Goal: Find specific page/section: Find specific page/section

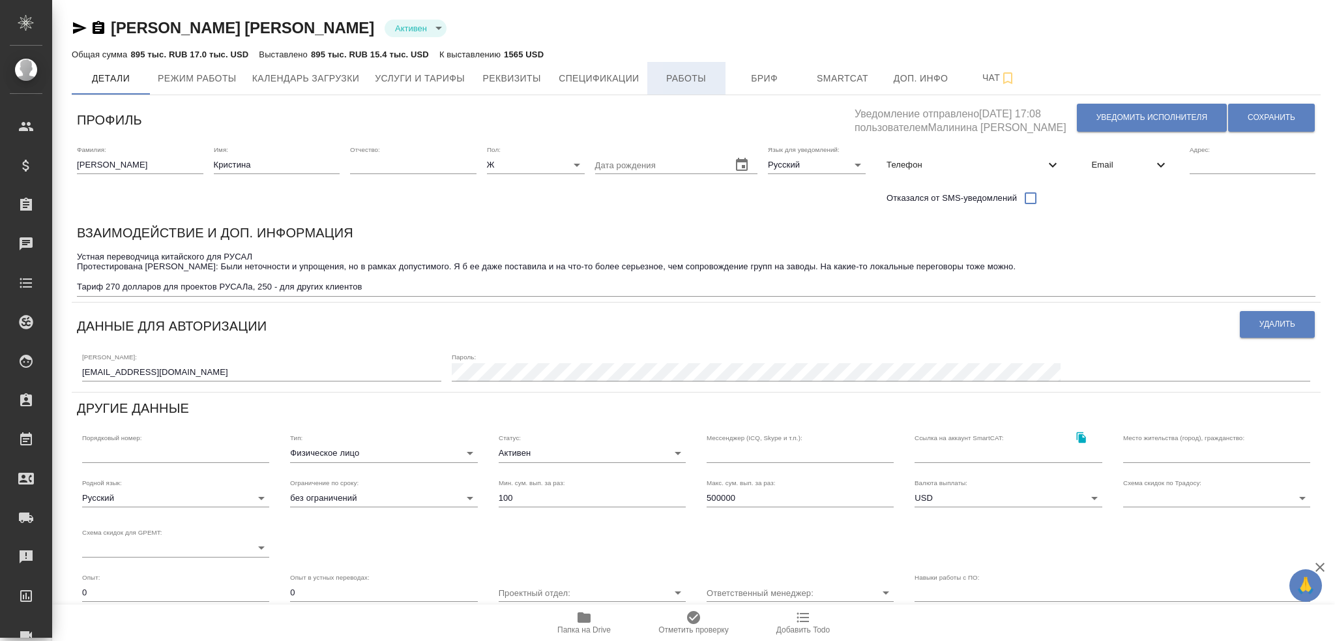
click at [666, 85] on span "Работы" at bounding box center [686, 78] width 63 height 16
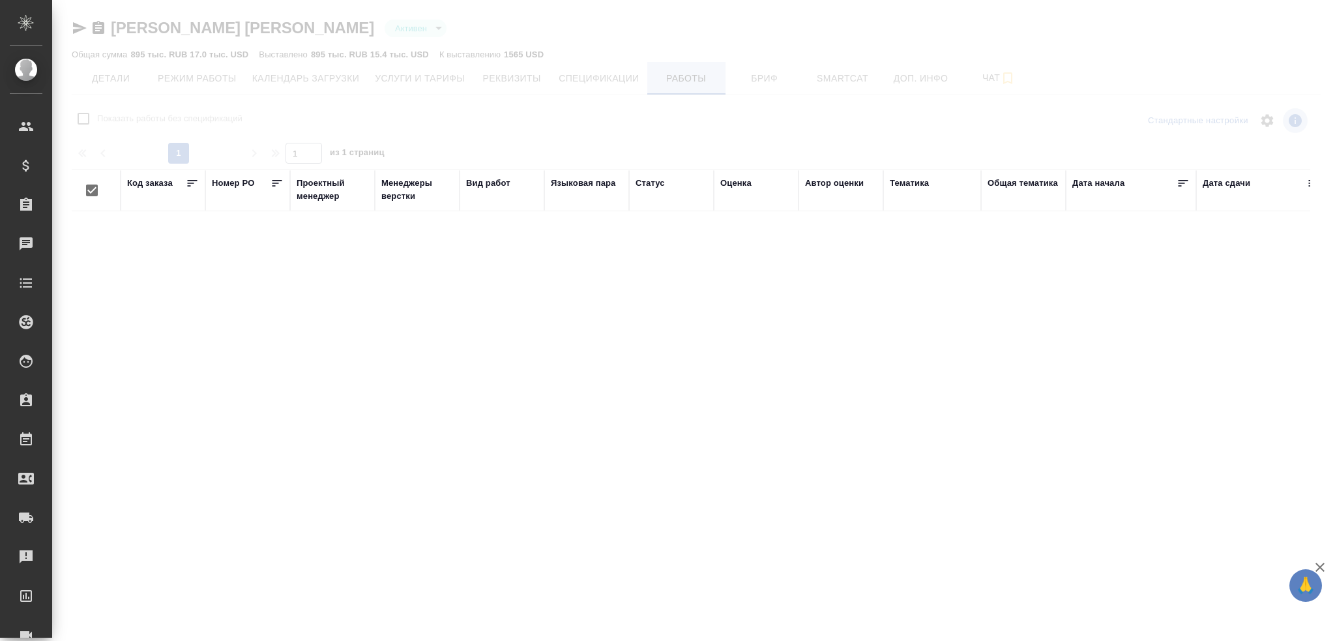
checkbox input "false"
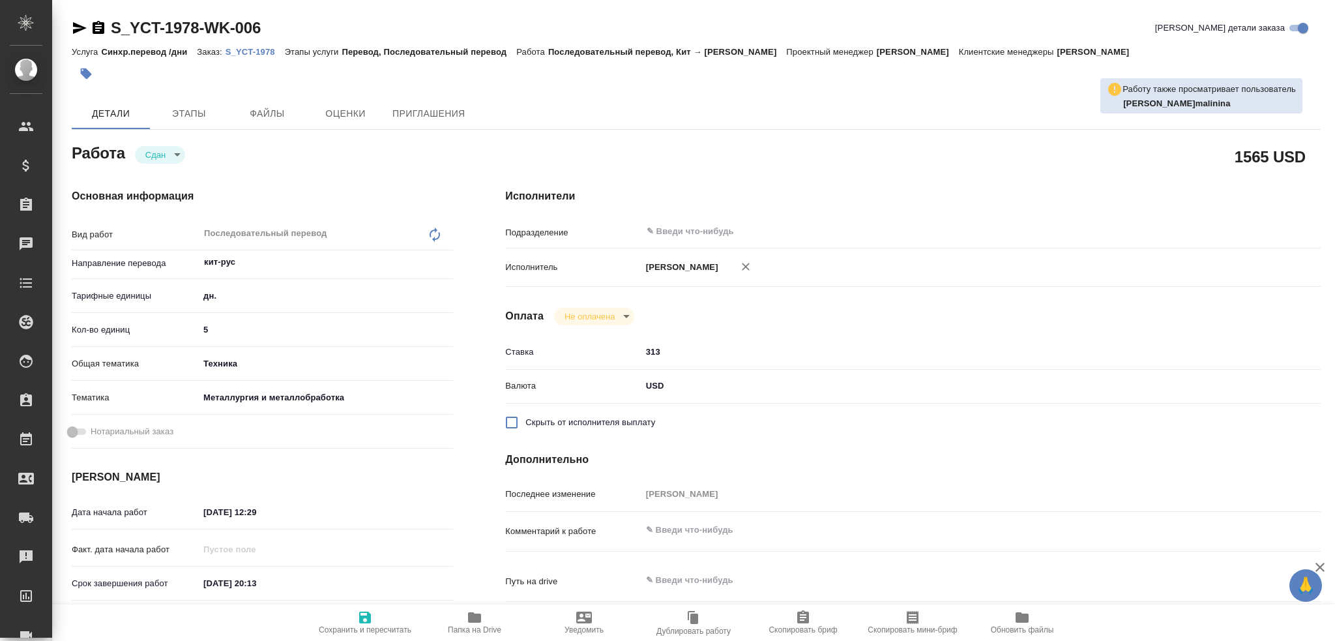
type textarea "x"
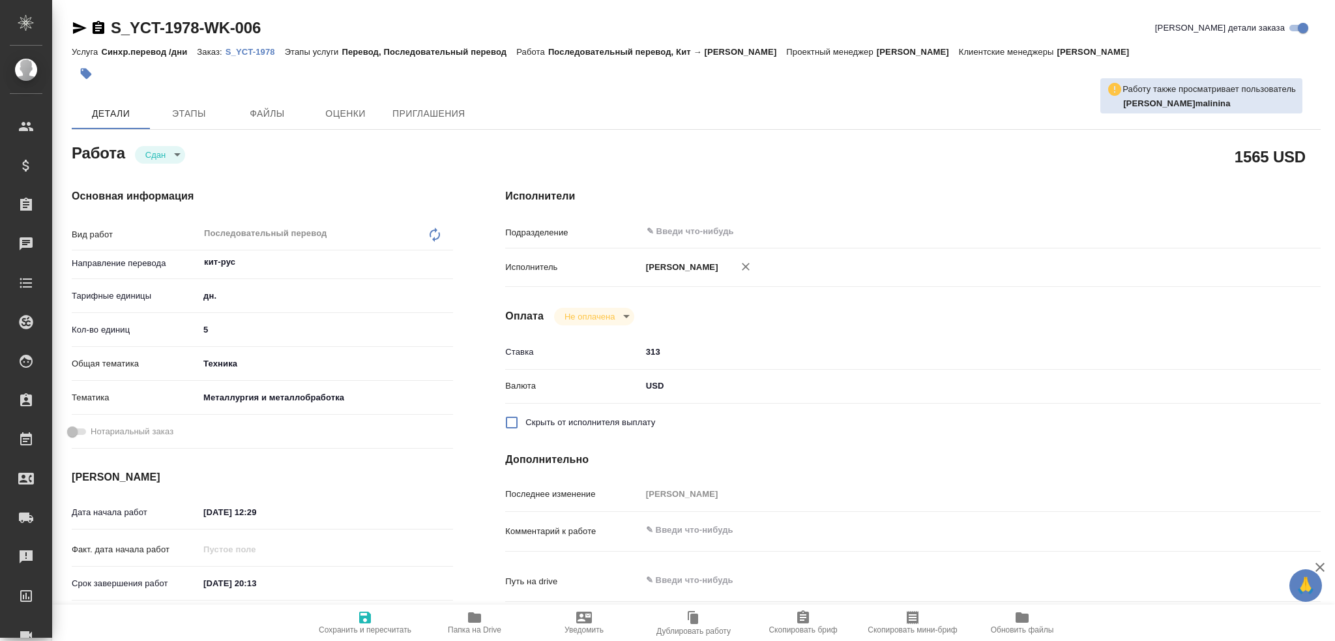
type textarea "x"
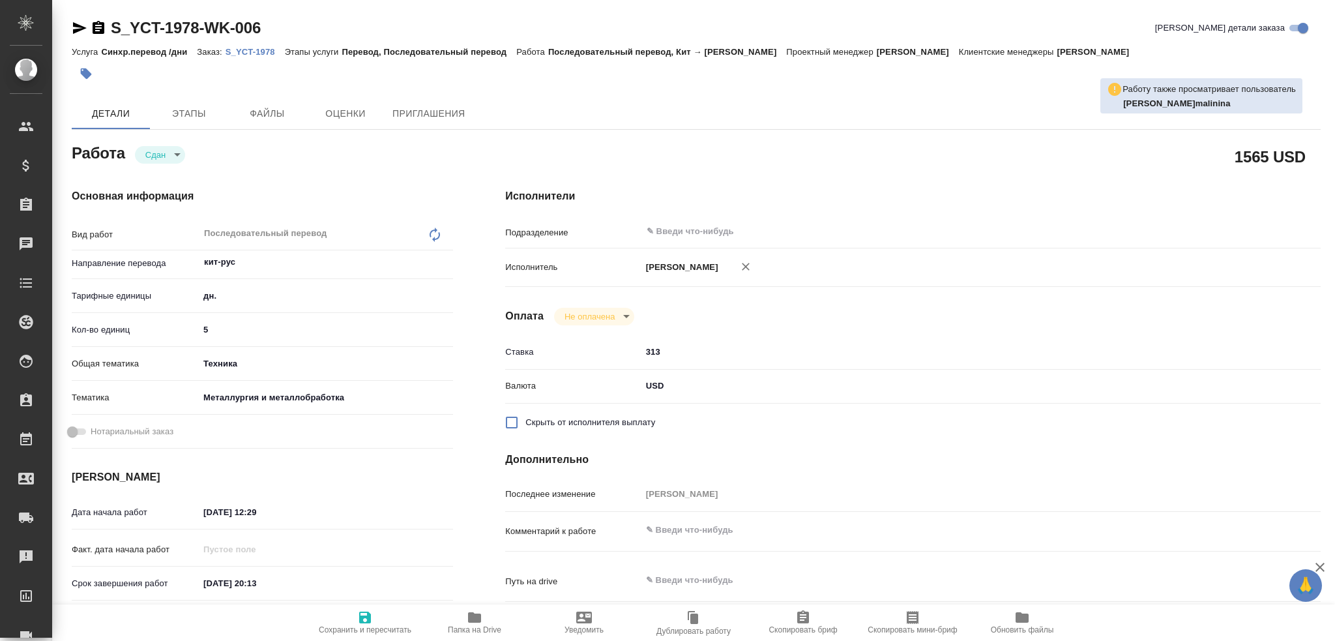
type textarea "x"
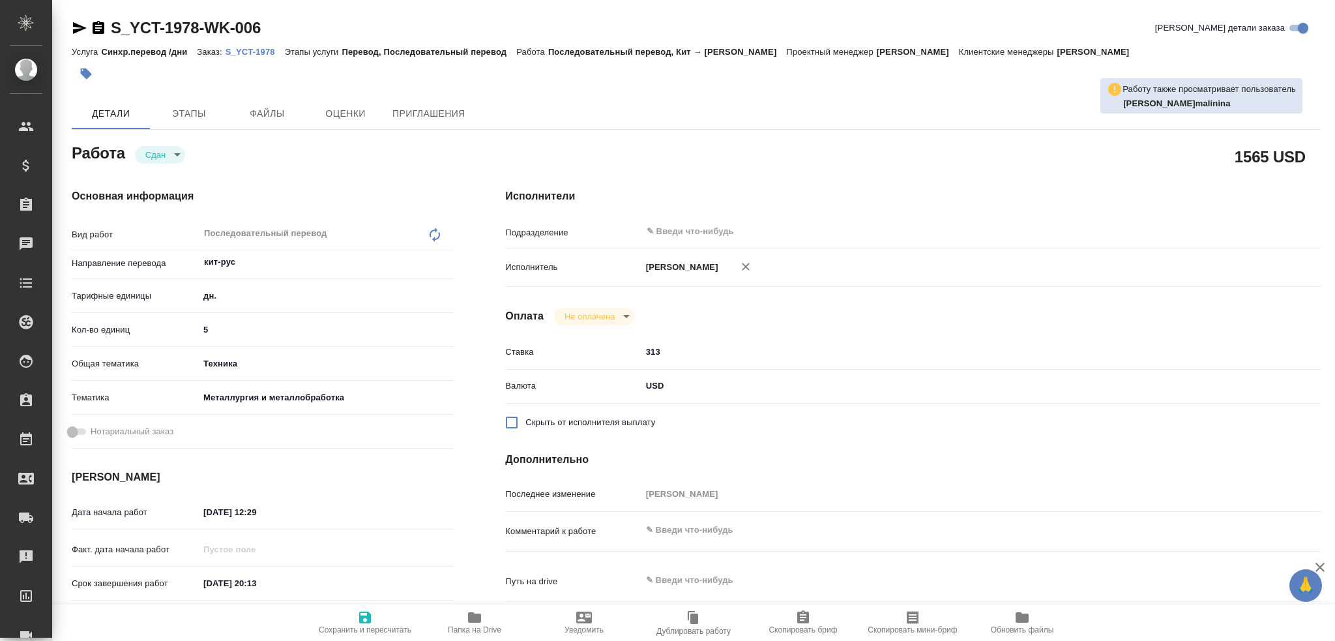
type textarea "x"
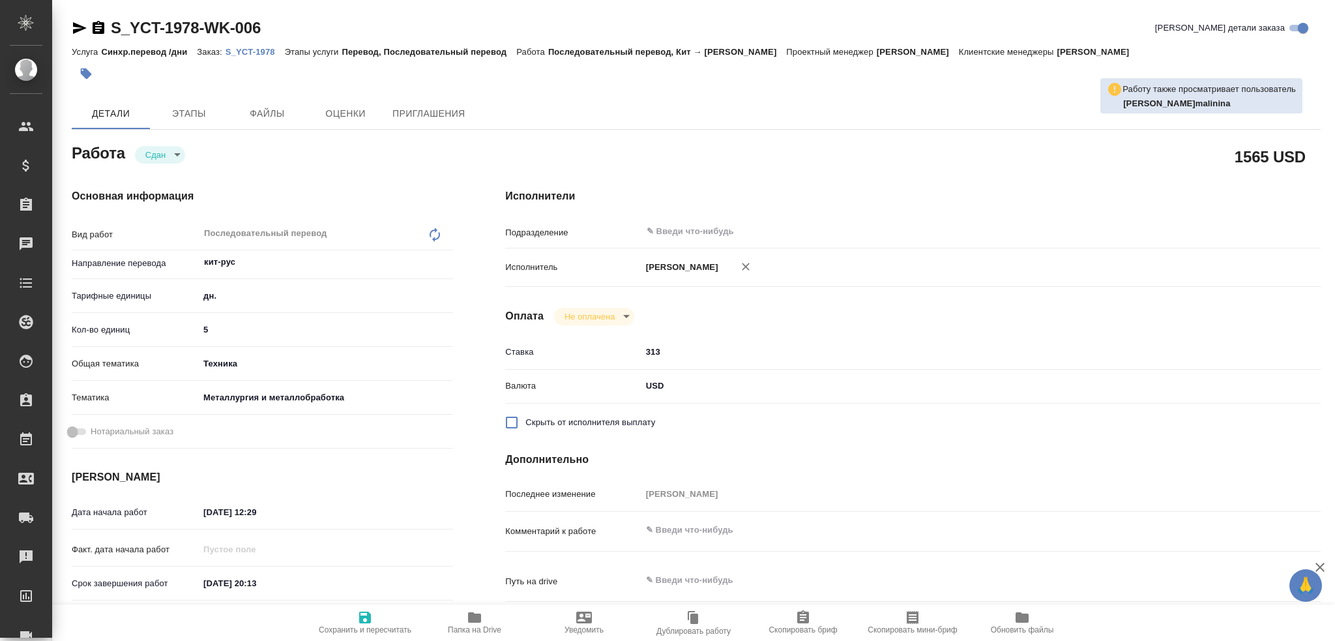
type textarea "x"
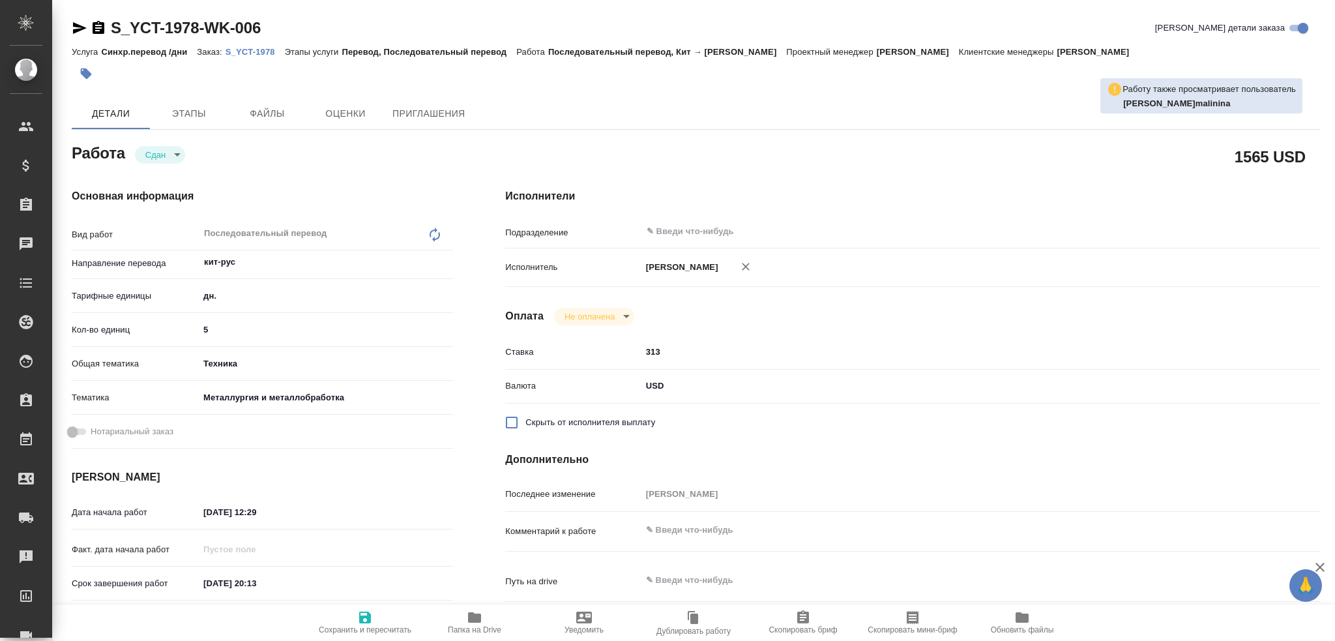
type textarea "x"
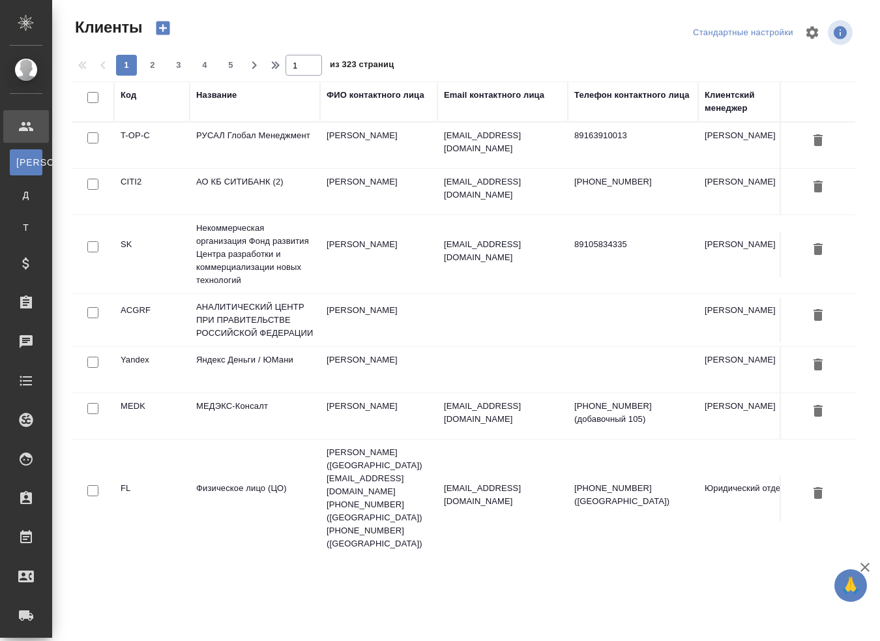
select select "RU"
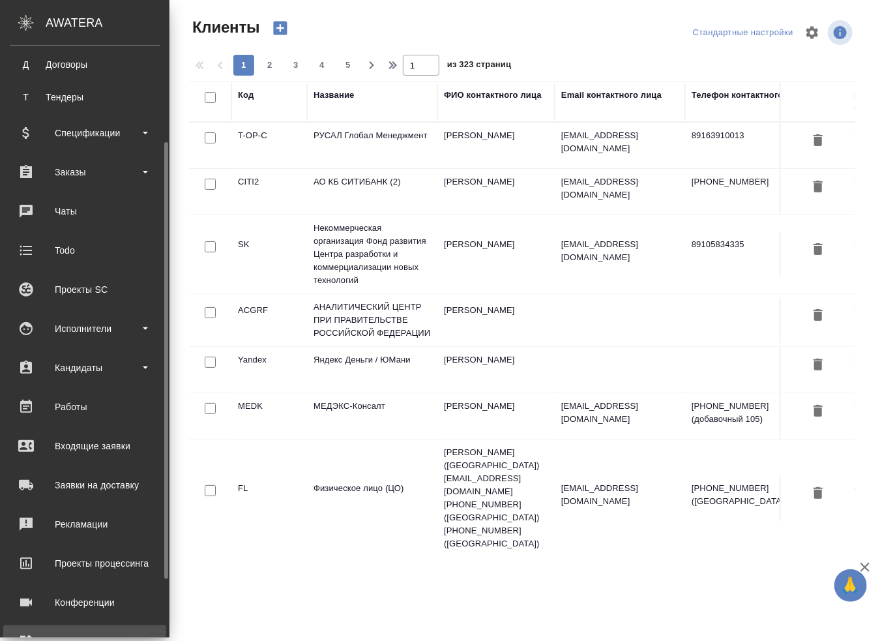
scroll to position [209, 0]
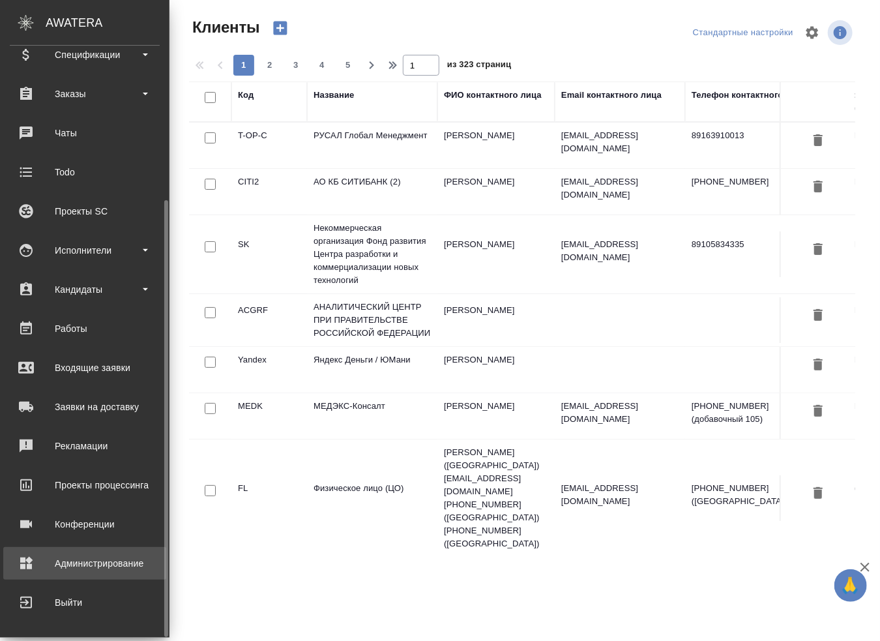
click at [72, 560] on div "Администрирование" at bounding box center [85, 563] width 150 height 20
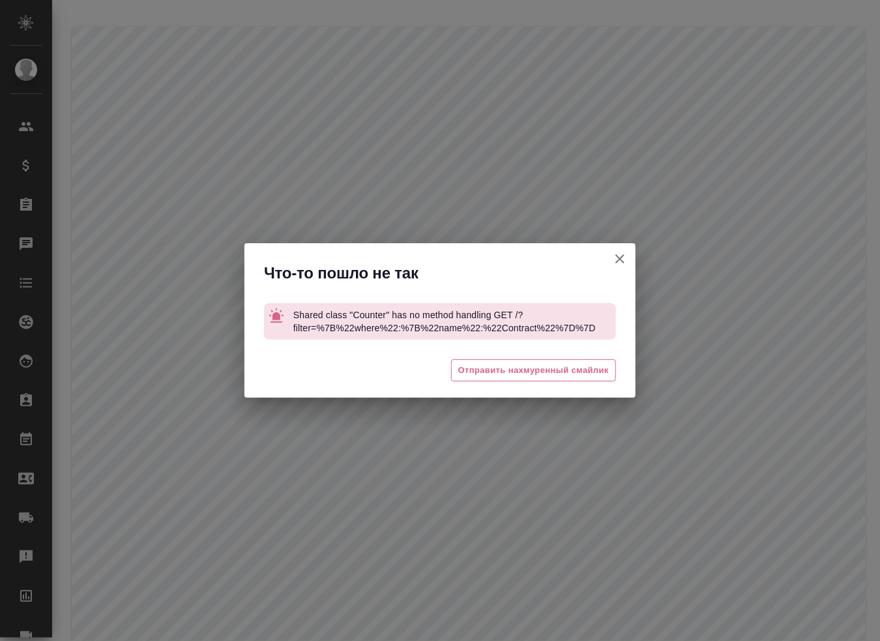
click at [297, 65] on div "Что-то пошло не так Shared class "Counter" has no method handling GET /?filter=…" at bounding box center [440, 320] width 880 height 641
click at [619, 258] on icon "button" at bounding box center [619, 258] width 9 height 9
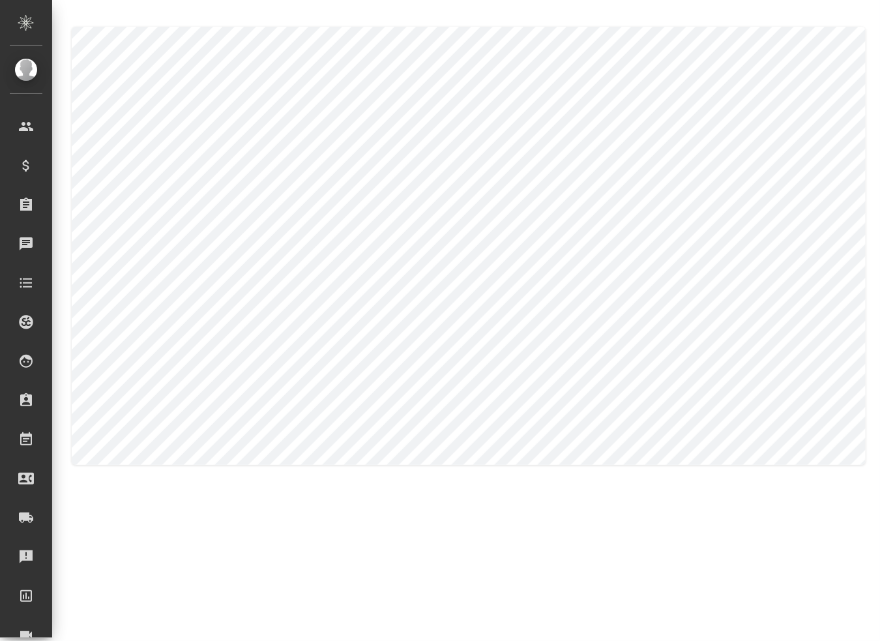
drag, startPoint x: 850, startPoint y: 2, endPoint x: 774, endPoint y: 14, distance: 76.6
click at [850, 2] on div at bounding box center [469, 246] width 808 height 492
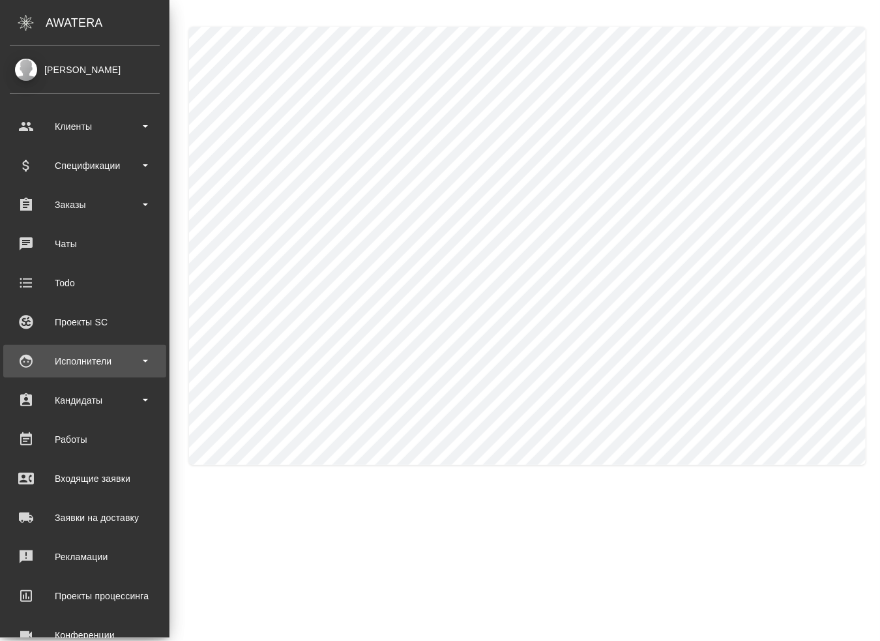
click at [81, 364] on div "Исполнители" at bounding box center [85, 361] width 150 height 20
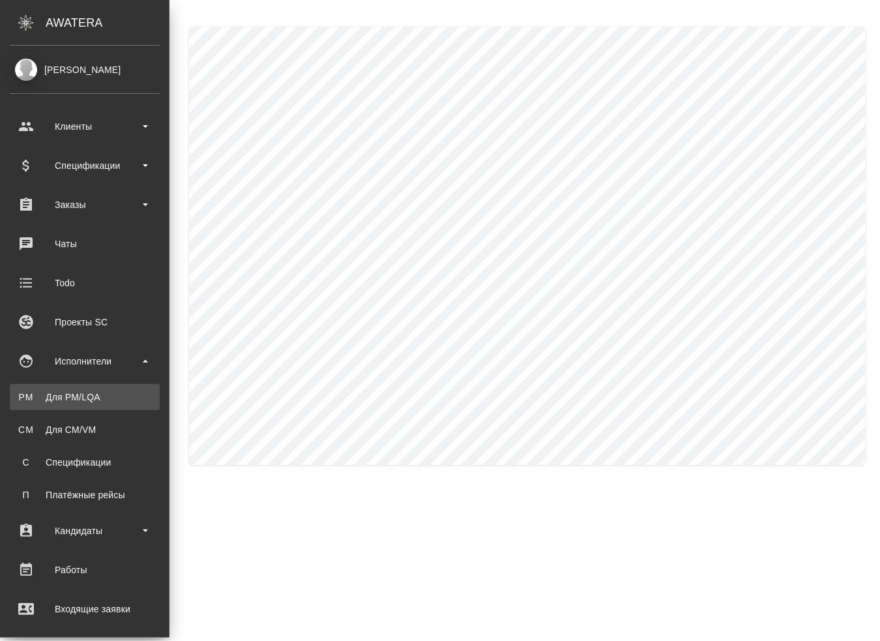
click at [79, 395] on div "Для PM/LQA" at bounding box center [84, 396] width 137 height 13
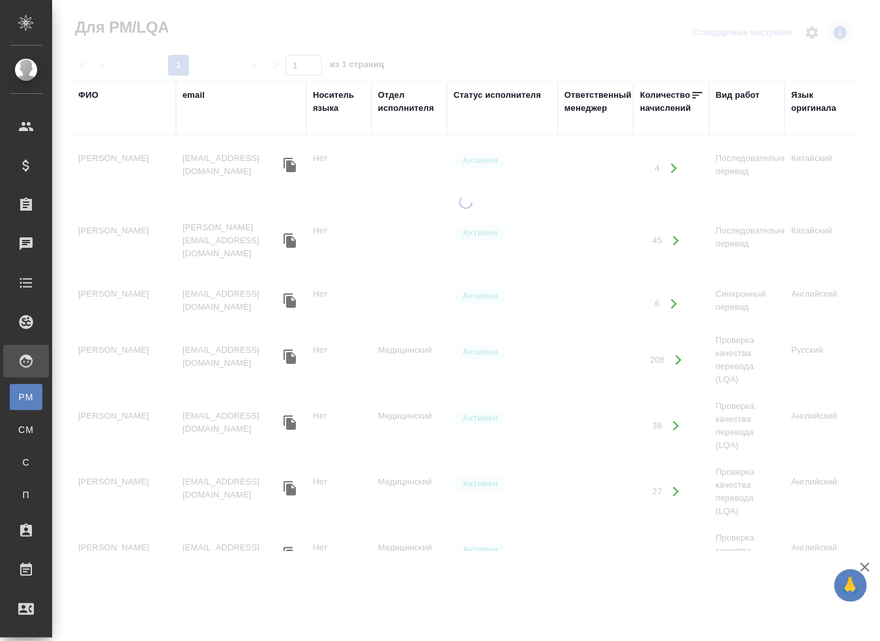
click at [194, 92] on div "email" at bounding box center [194, 95] width 22 height 13
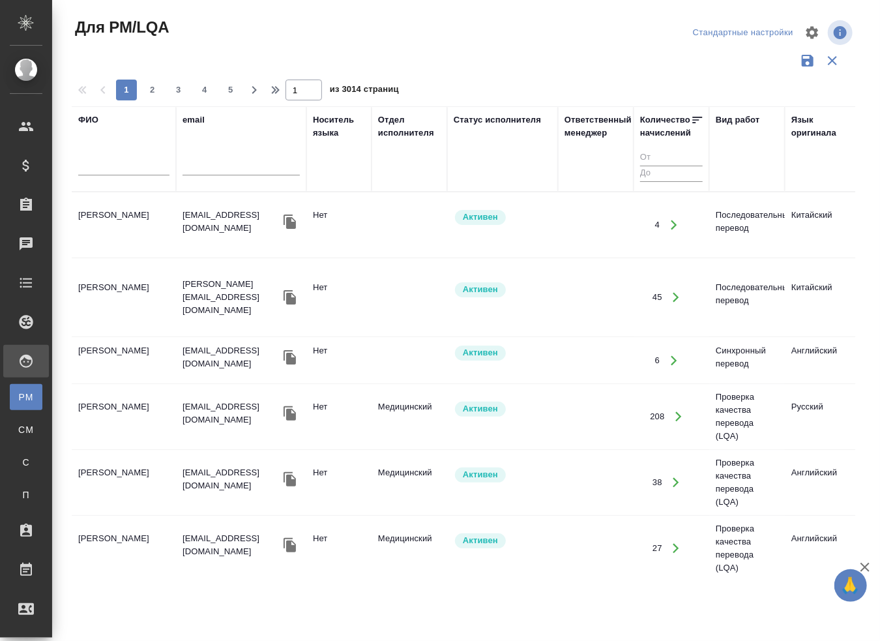
click at [214, 167] on input "text" at bounding box center [241, 167] width 117 height 16
paste input "e.denisova"
type input "e.denisova"
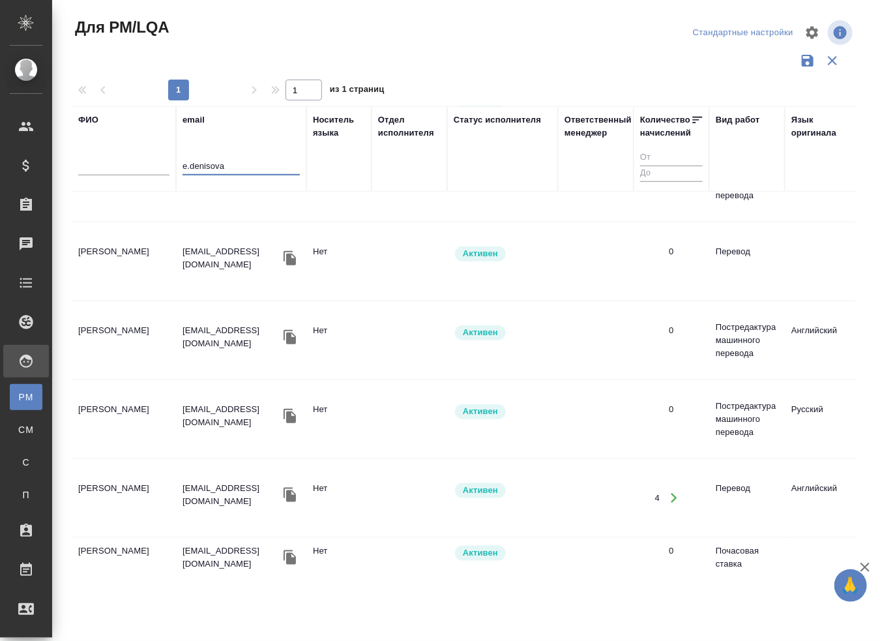
scroll to position [522, 0]
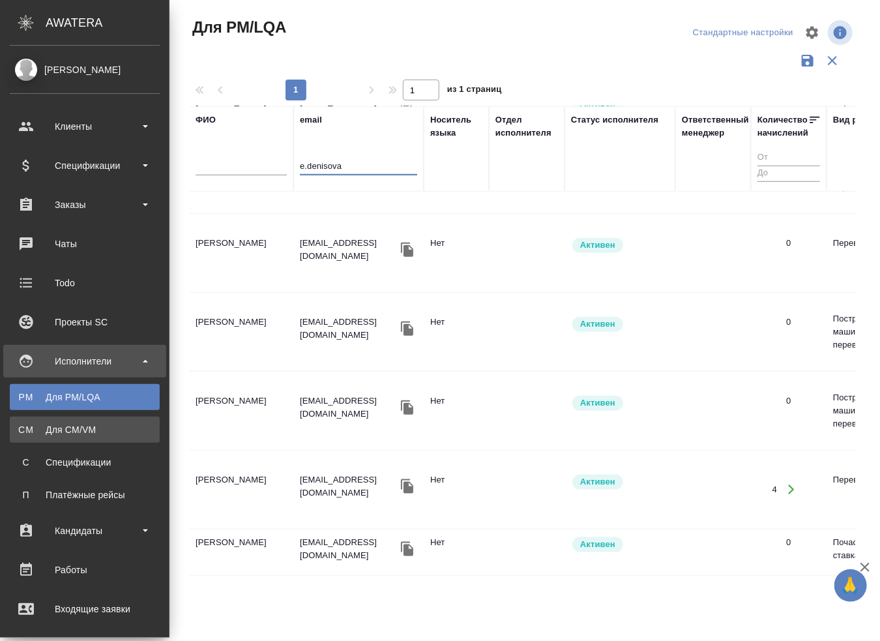
click at [71, 436] on link "CM Для CM/VM" at bounding box center [85, 430] width 150 height 26
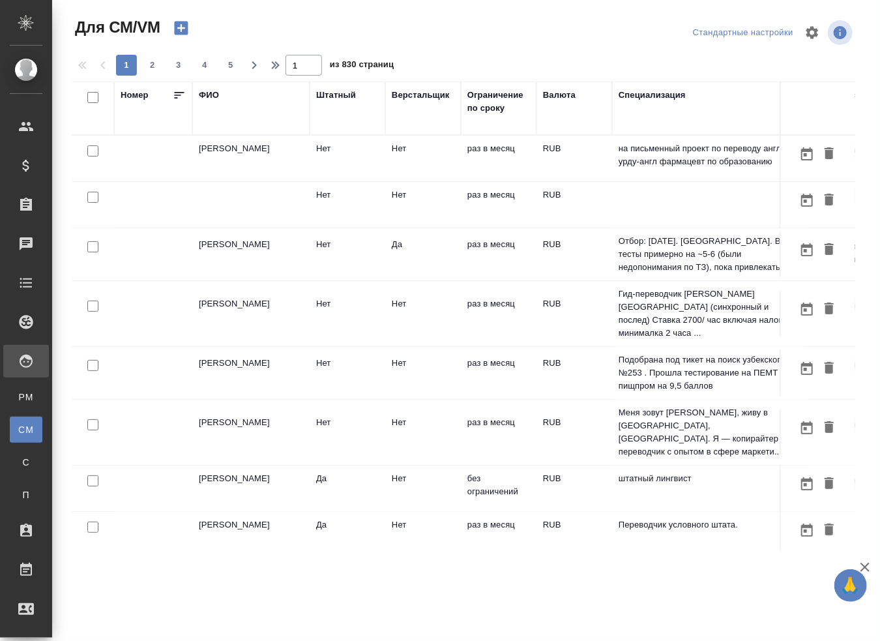
click at [217, 93] on div "ФИО" at bounding box center [251, 95] width 104 height 13
click at [216, 94] on div "ФИО" at bounding box center [209, 95] width 20 height 13
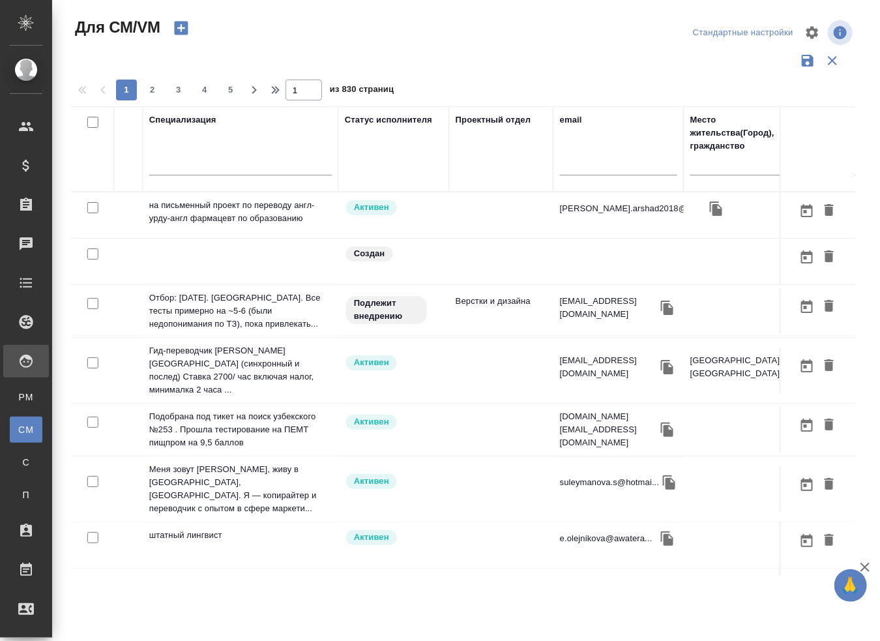
scroll to position [0, 660]
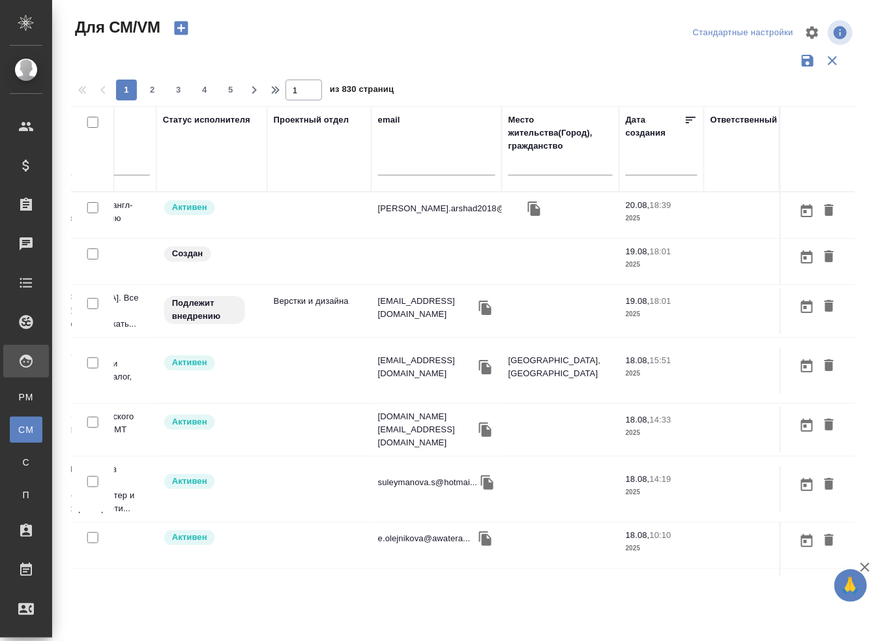
drag, startPoint x: 653, startPoint y: 197, endPoint x: 681, endPoint y: 195, distance: 27.4
click at [415, 167] on input "text" at bounding box center [436, 167] width 117 height 16
paste input "e.denisova"
type input "e.denisova"
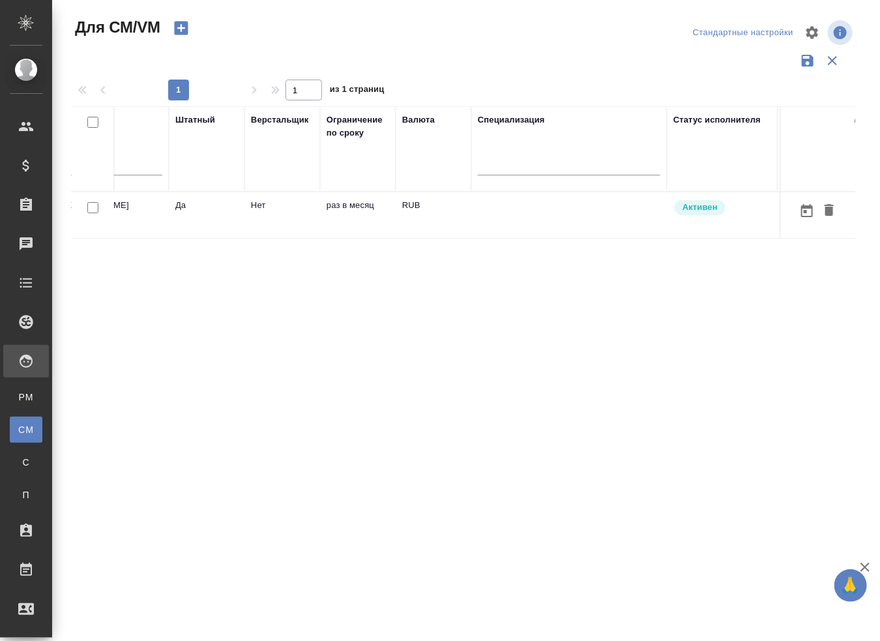
scroll to position [0, 0]
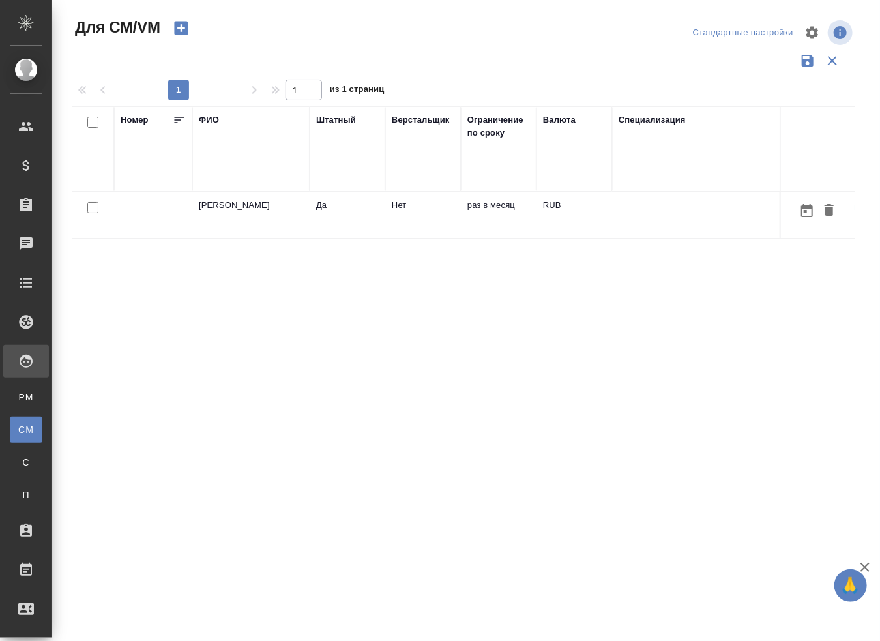
drag, startPoint x: 485, startPoint y: 266, endPoint x: -23, endPoint y: 278, distance: 508.6
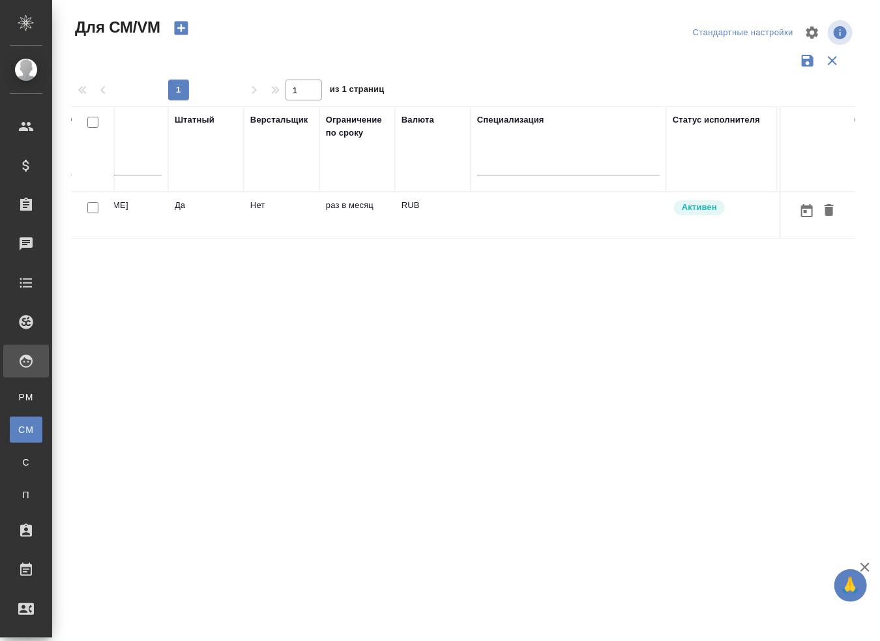
scroll to position [0, 651]
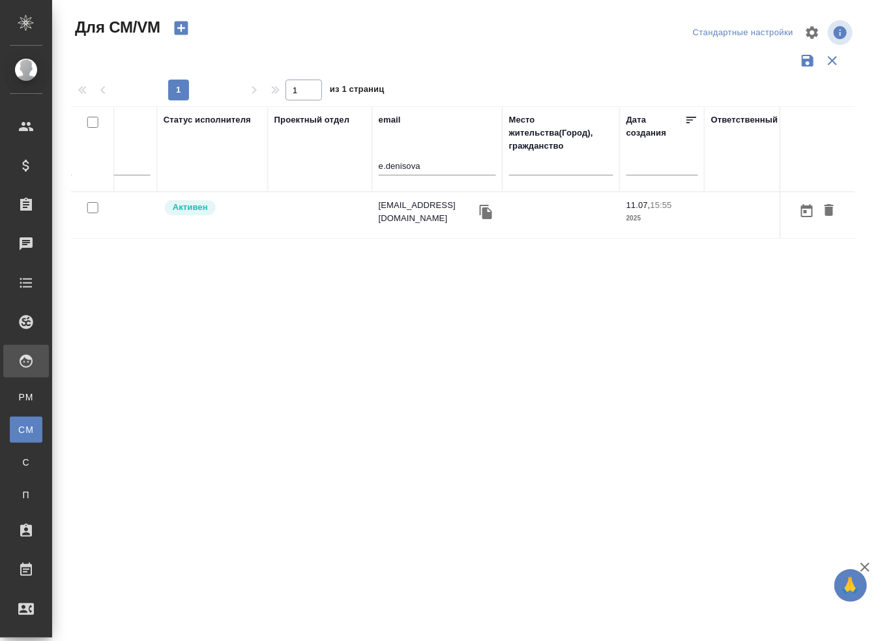
drag, startPoint x: 488, startPoint y: 243, endPoint x: 670, endPoint y: 246, distance: 182.6
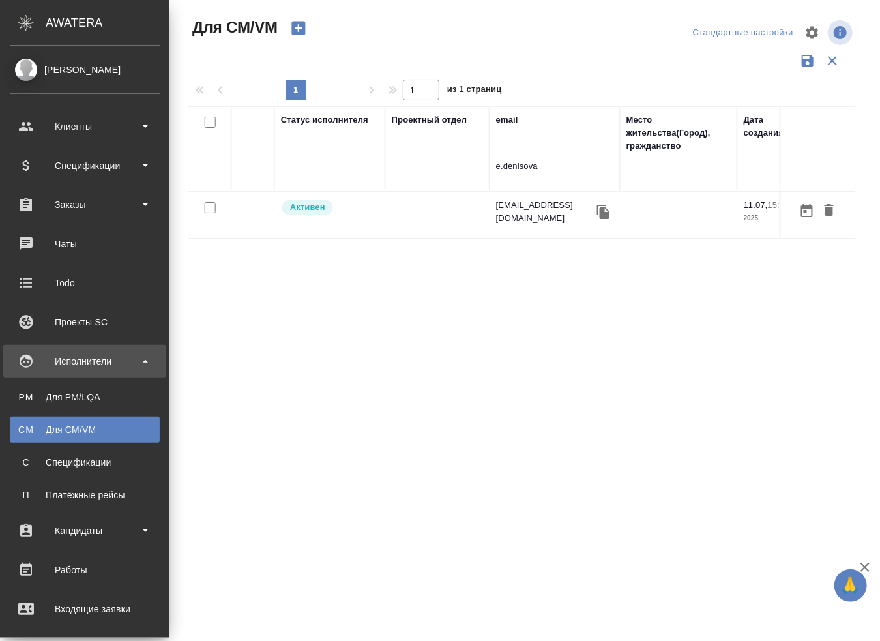
click at [86, 359] on div "Исполнители" at bounding box center [85, 361] width 150 height 20
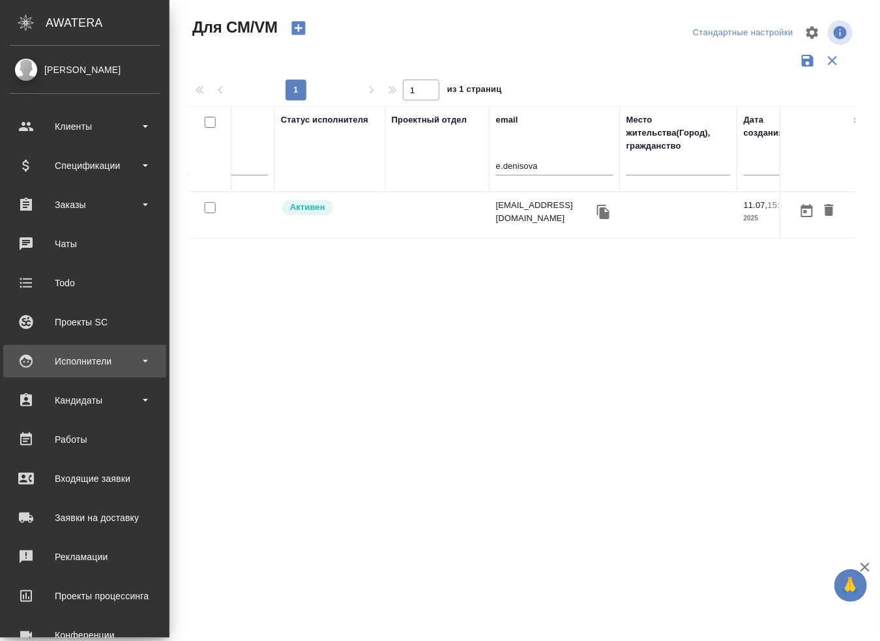
click at [83, 367] on div "Исполнители" at bounding box center [85, 361] width 150 height 20
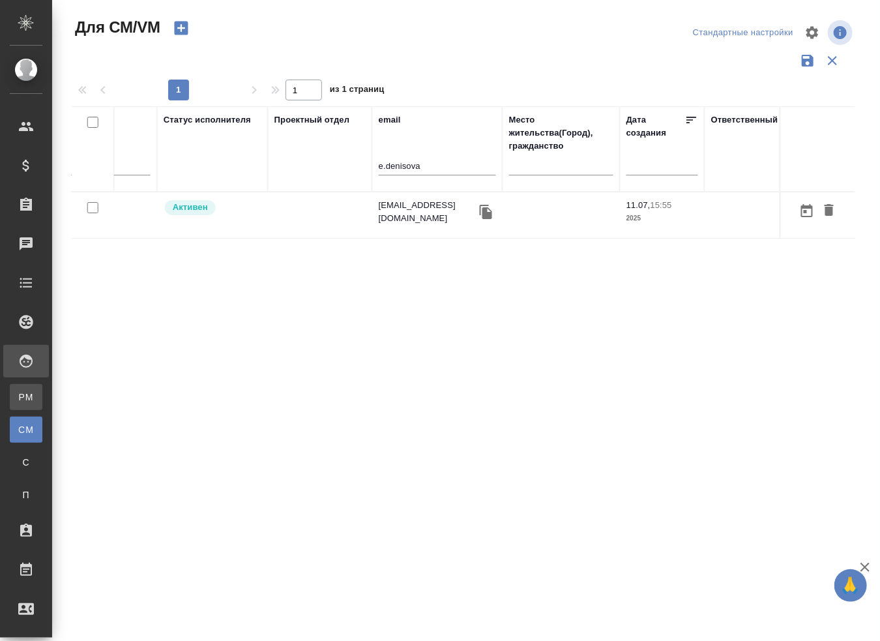
click at [42, 388] on link "PM Для PM/[GEOGRAPHIC_DATA]" at bounding box center [26, 397] width 33 height 26
